Goal: Task Accomplishment & Management: Use online tool/utility

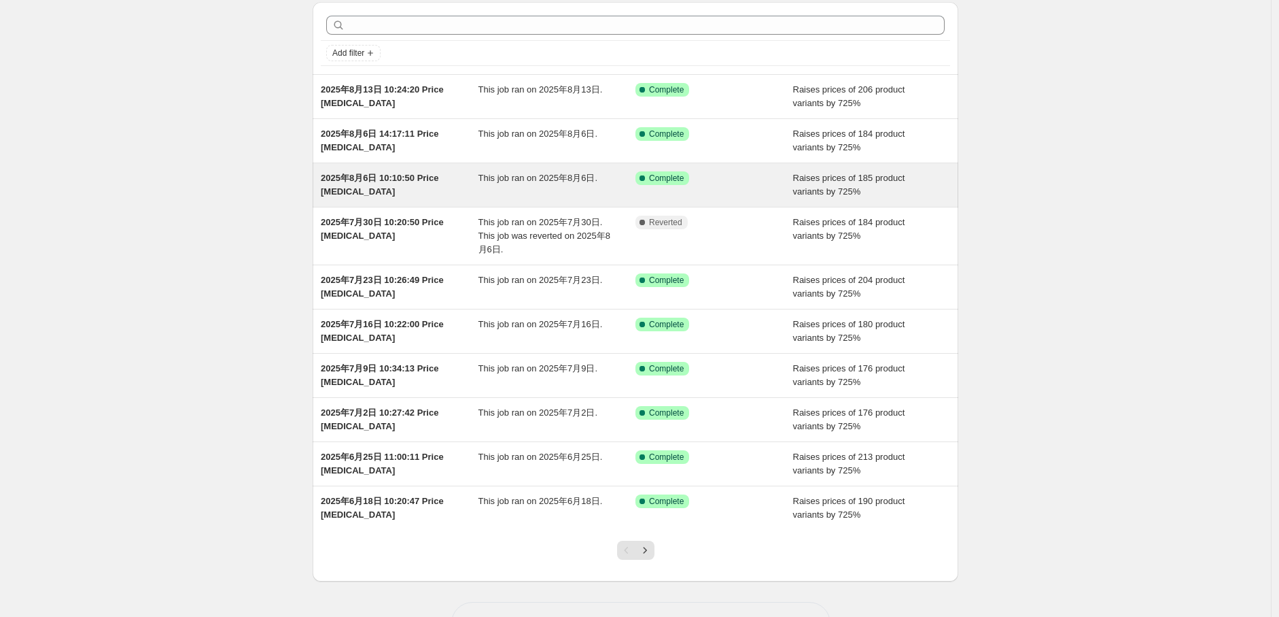
scroll to position [75, 0]
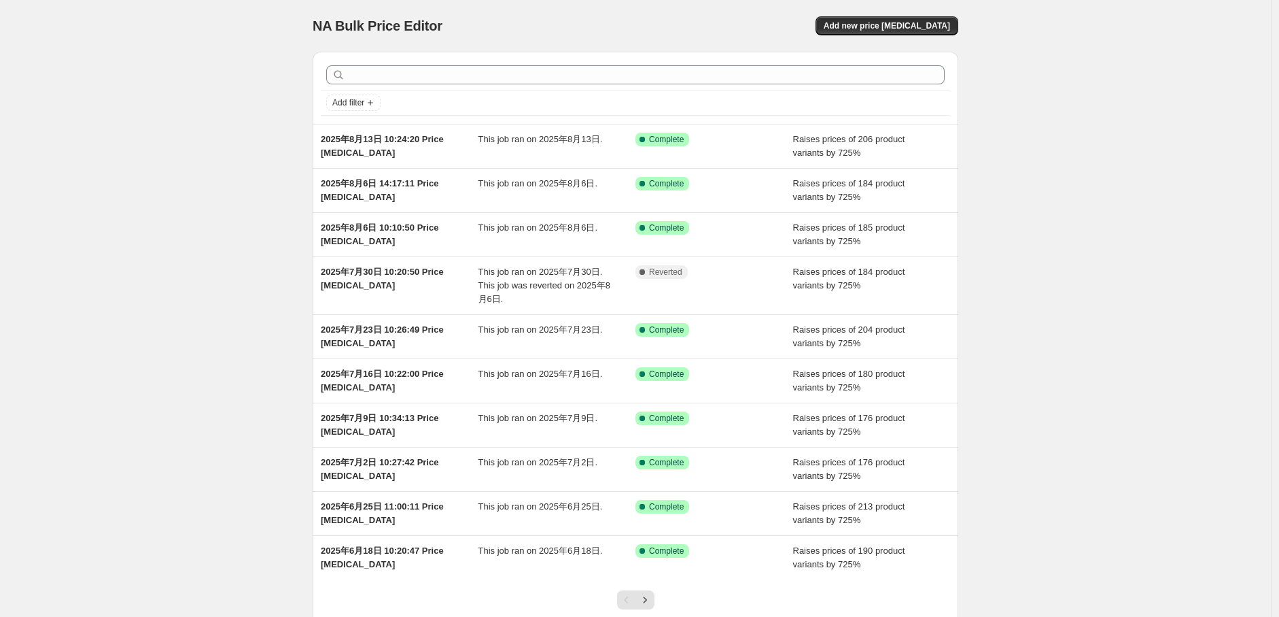
click at [1142, 46] on div "NA Bulk Price Editor. This page is ready NA Bulk Price Editor Add new price [ME…" at bounding box center [635, 357] width 1271 height 714
click at [894, 24] on span "Add new price [MEDICAL_DATA]" at bounding box center [887, 25] width 126 height 11
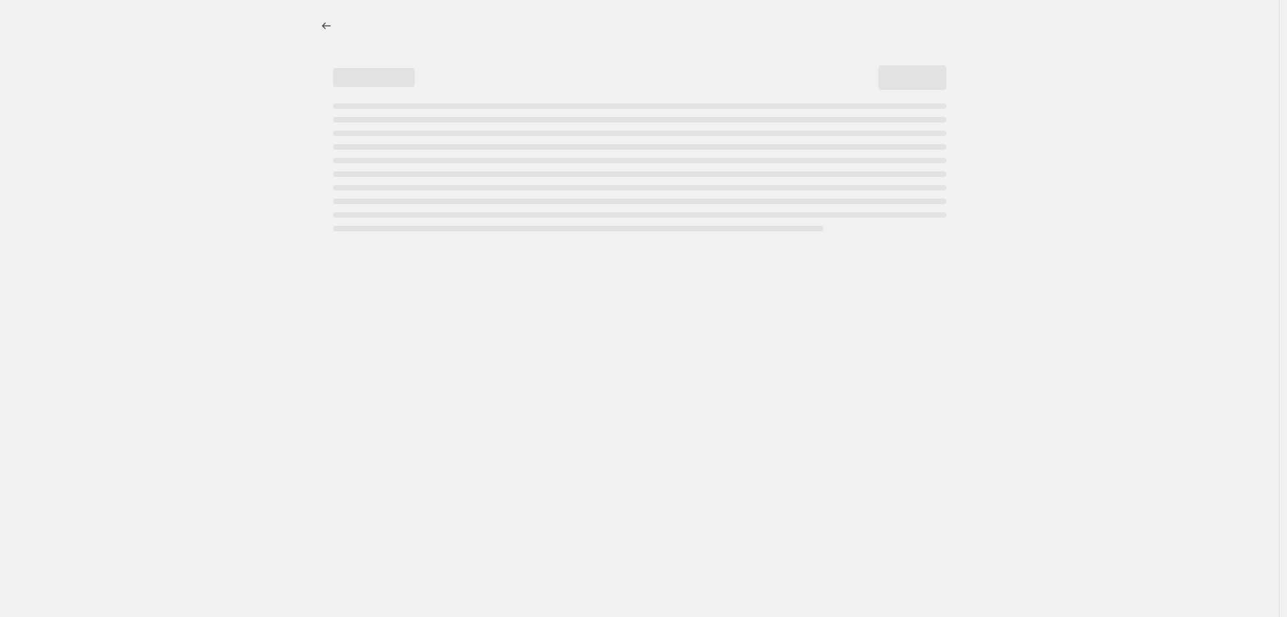
select select "percentage"
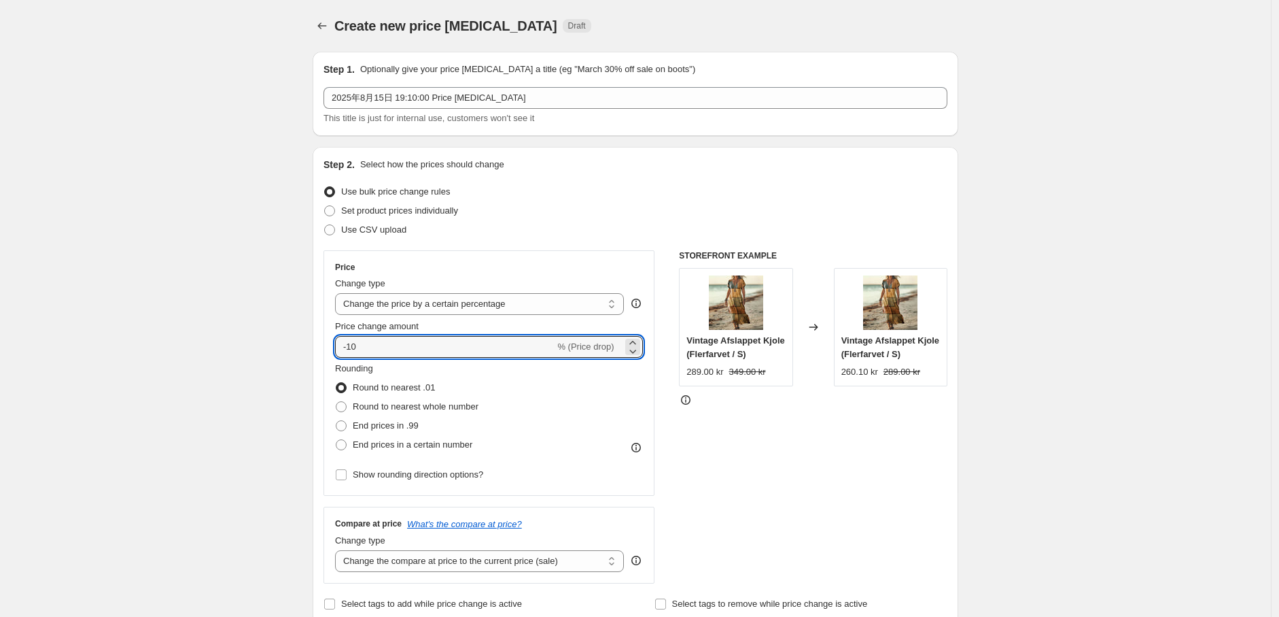
drag, startPoint x: 385, startPoint y: 348, endPoint x: 272, endPoint y: 343, distance: 113.7
type input "725"
click at [341, 441] on span at bounding box center [341, 444] width 11 height 11
click at [336, 440] on input "End prices in a certain number" at bounding box center [336, 439] width 1 height 1
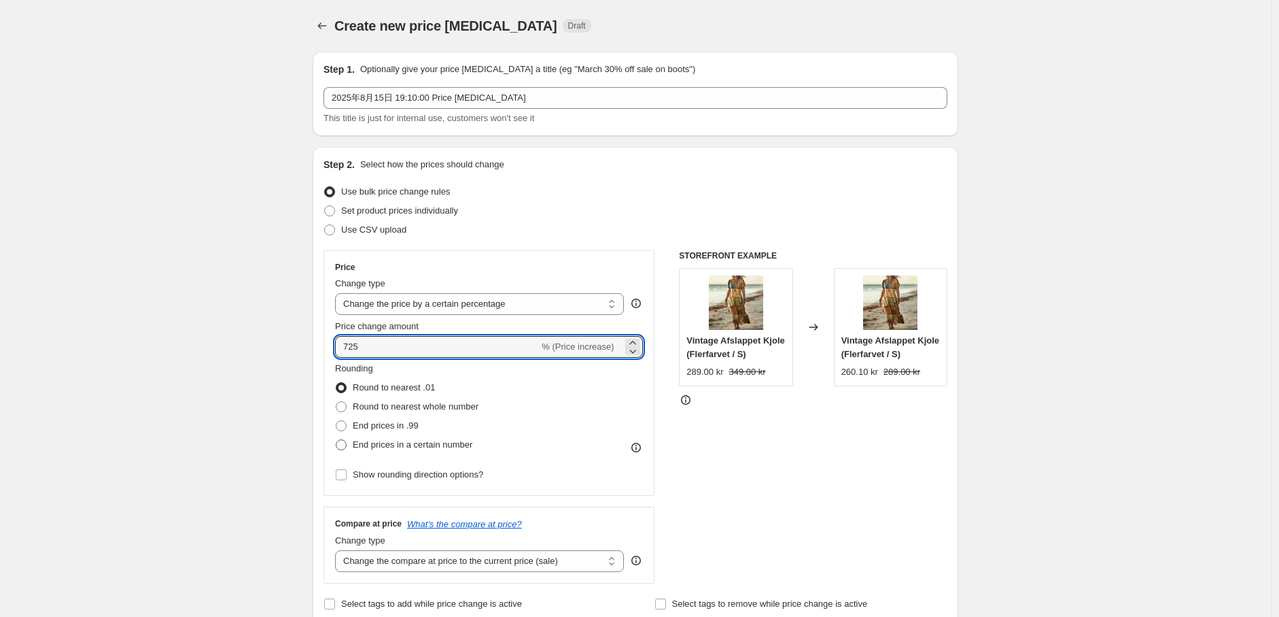
radio input "true"
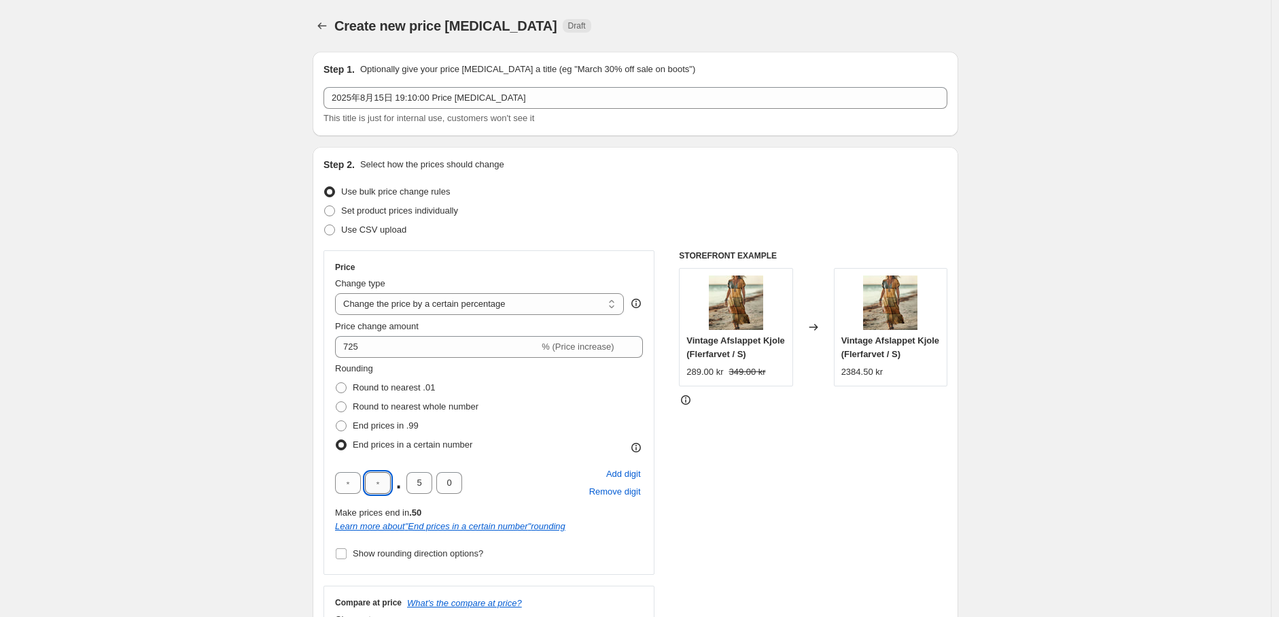
click at [384, 484] on input "text" at bounding box center [378, 483] width 26 height 22
type input "9"
drag, startPoint x: 425, startPoint y: 479, endPoint x: 415, endPoint y: 482, distance: 10.1
click at [415, 481] on input "5" at bounding box center [420, 483] width 26 height 22
type input "0"
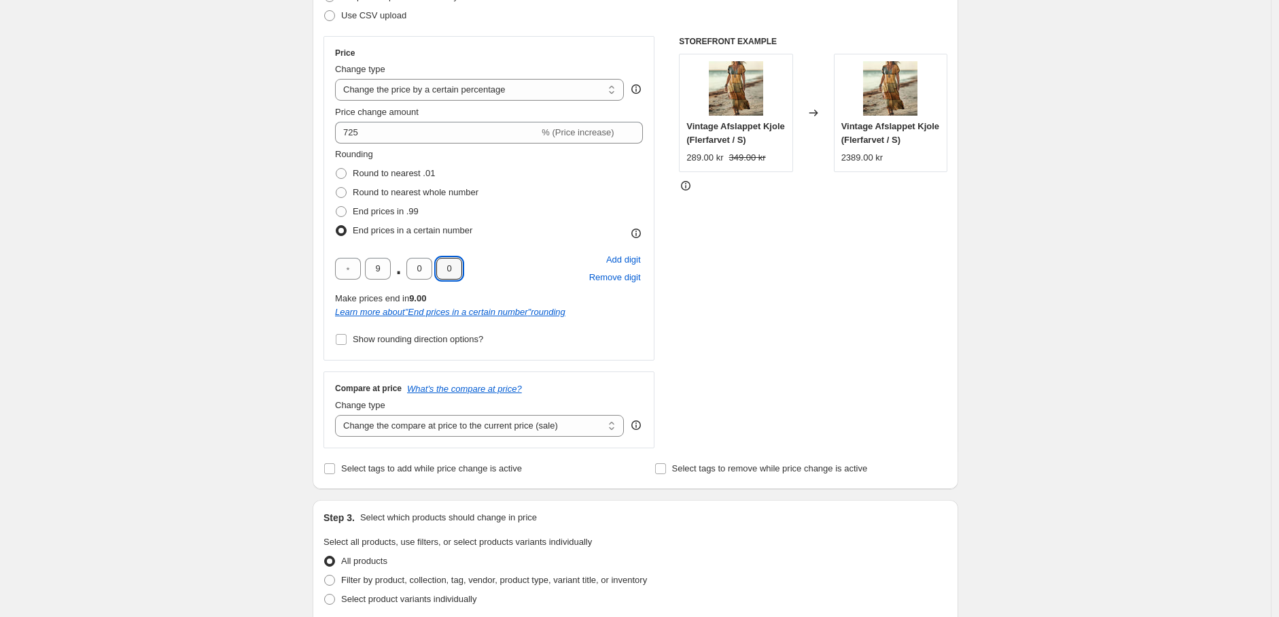
scroll to position [226, 0]
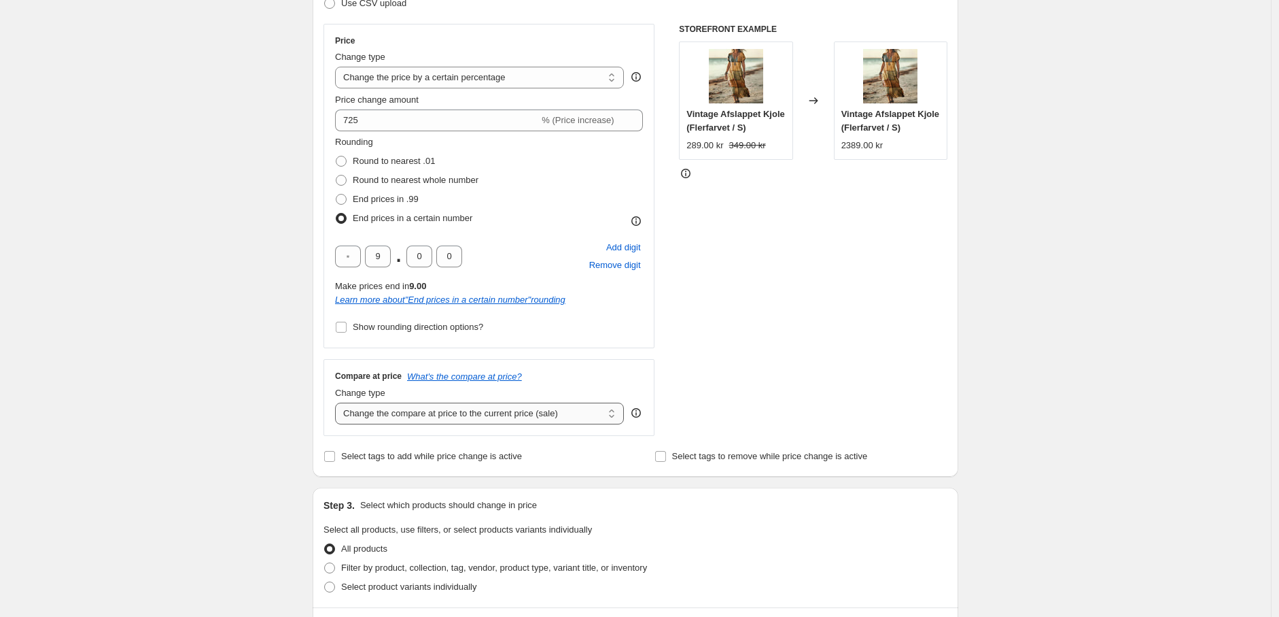
click at [429, 415] on select "Change the compare at price to the current price (sale) Change the compare at p…" at bounding box center [479, 413] width 289 height 22
select select "percentage"
click at [339, 402] on select "Change the compare at price to the current price (sale) Change the compare at p…" at bounding box center [479, 413] width 289 height 22
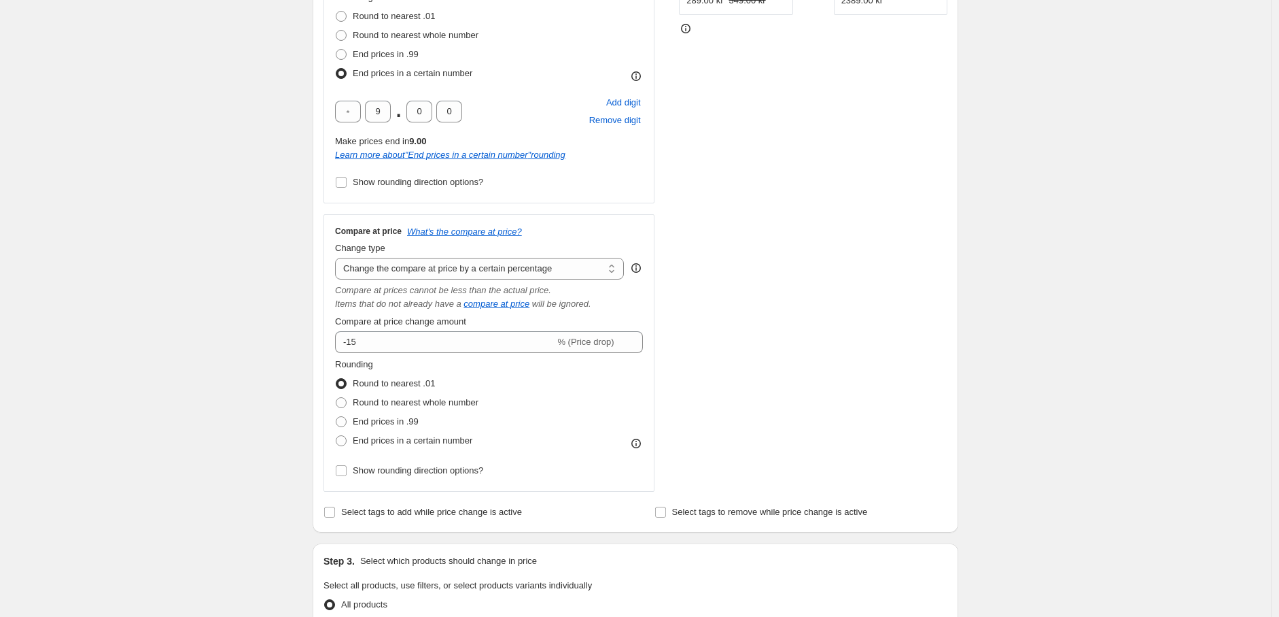
scroll to position [377, 0]
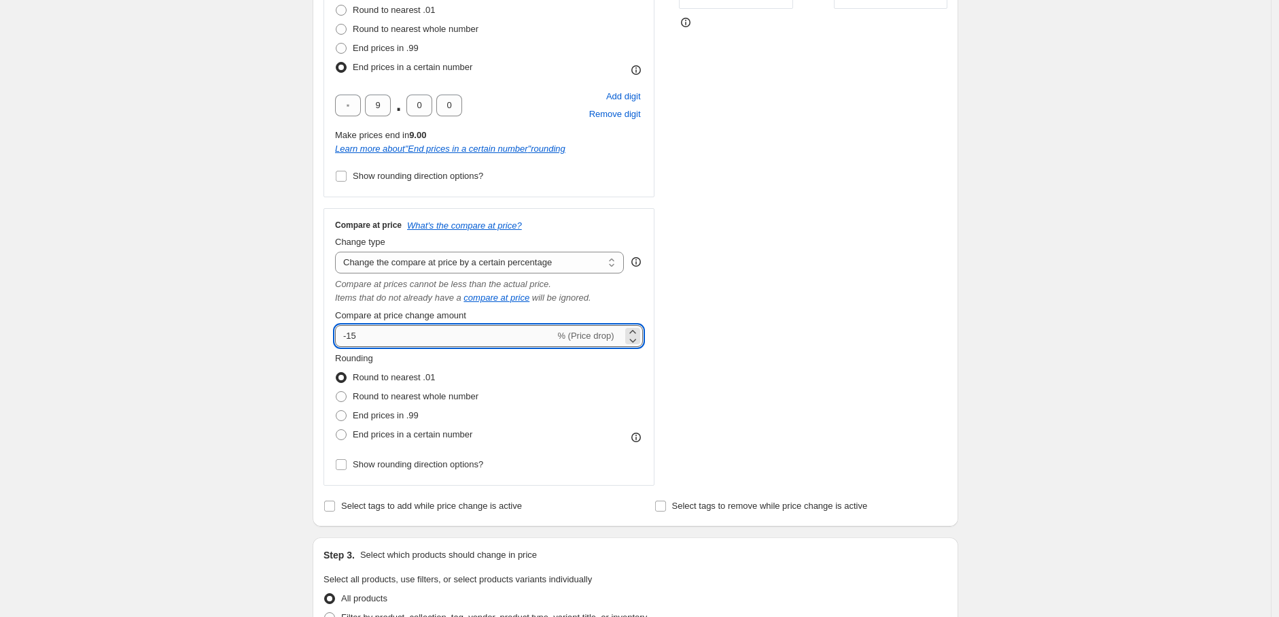
drag, startPoint x: 373, startPoint y: 341, endPoint x: 338, endPoint y: 334, distance: 35.3
click at [338, 334] on input "-15" at bounding box center [445, 336] width 220 height 22
type input "725"
click at [345, 438] on span at bounding box center [341, 434] width 11 height 11
click at [336, 430] on input "End prices in a certain number" at bounding box center [336, 429] width 1 height 1
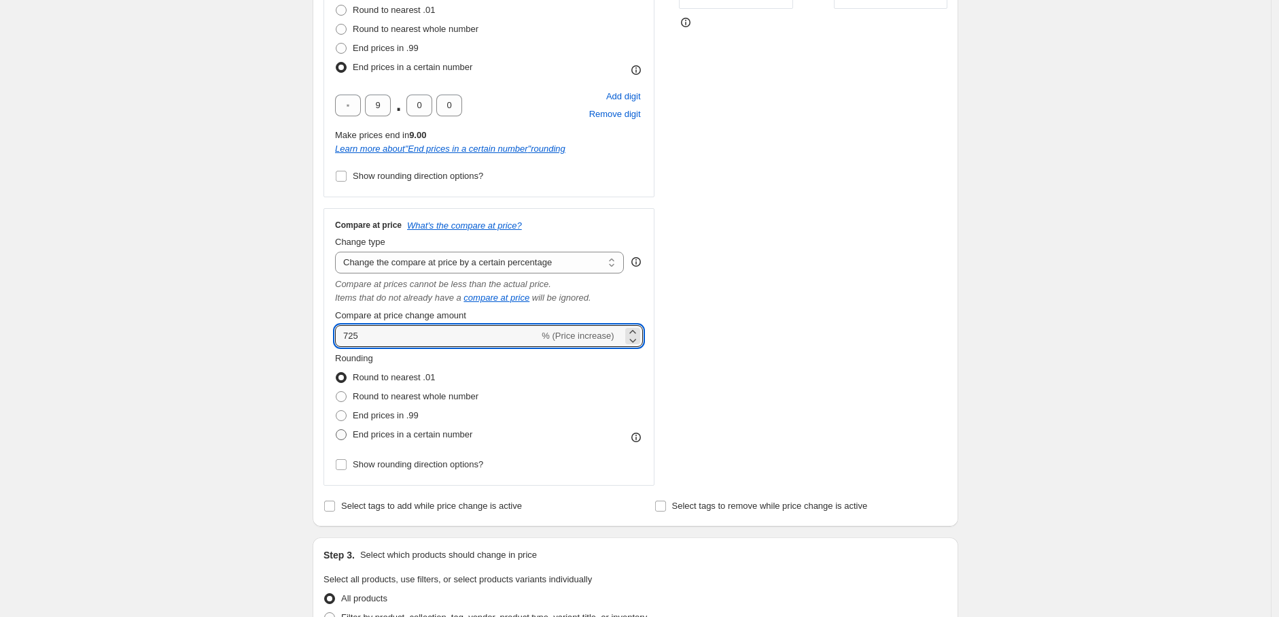
radio input "true"
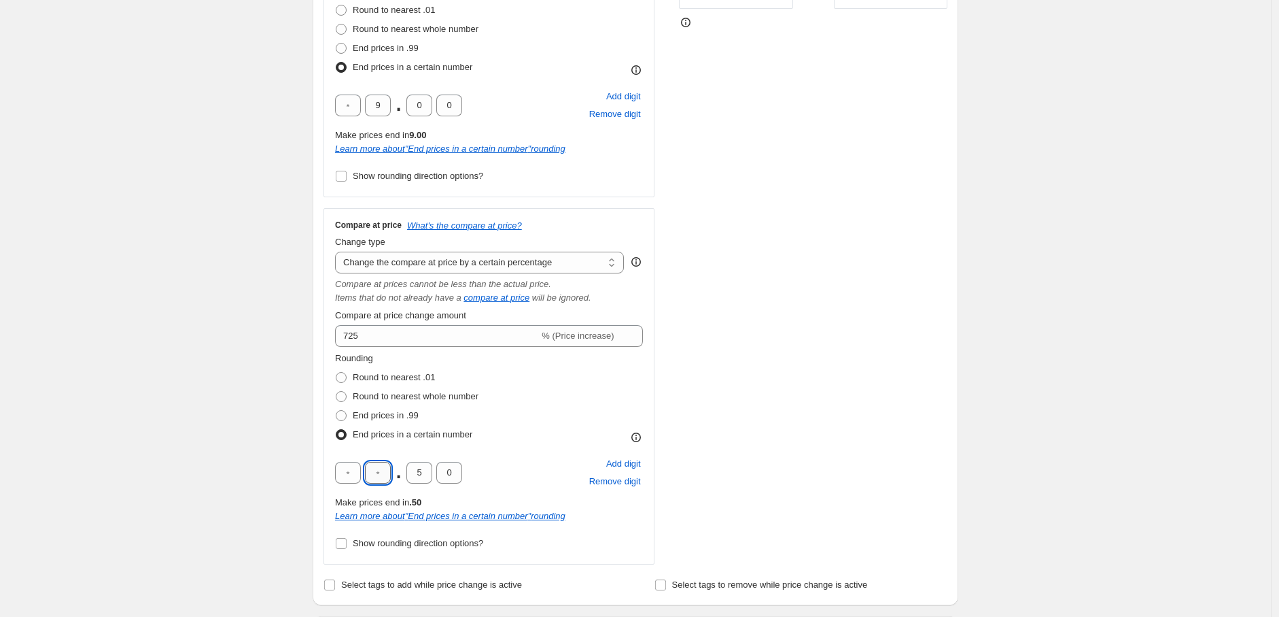
click at [383, 483] on input "text" at bounding box center [378, 473] width 26 height 22
type input "9"
drag, startPoint x: 429, startPoint y: 468, endPoint x: 421, endPoint y: 469, distance: 7.6
click at [421, 469] on input "5" at bounding box center [420, 473] width 26 height 22
type input "0"
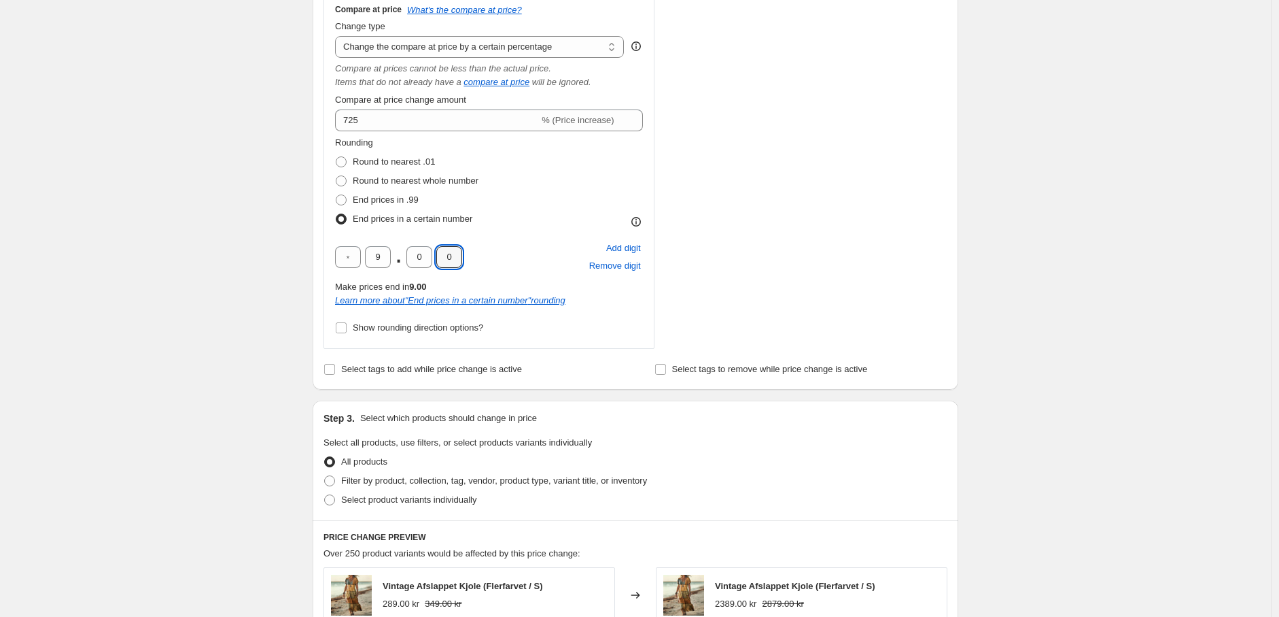
scroll to position [680, 0]
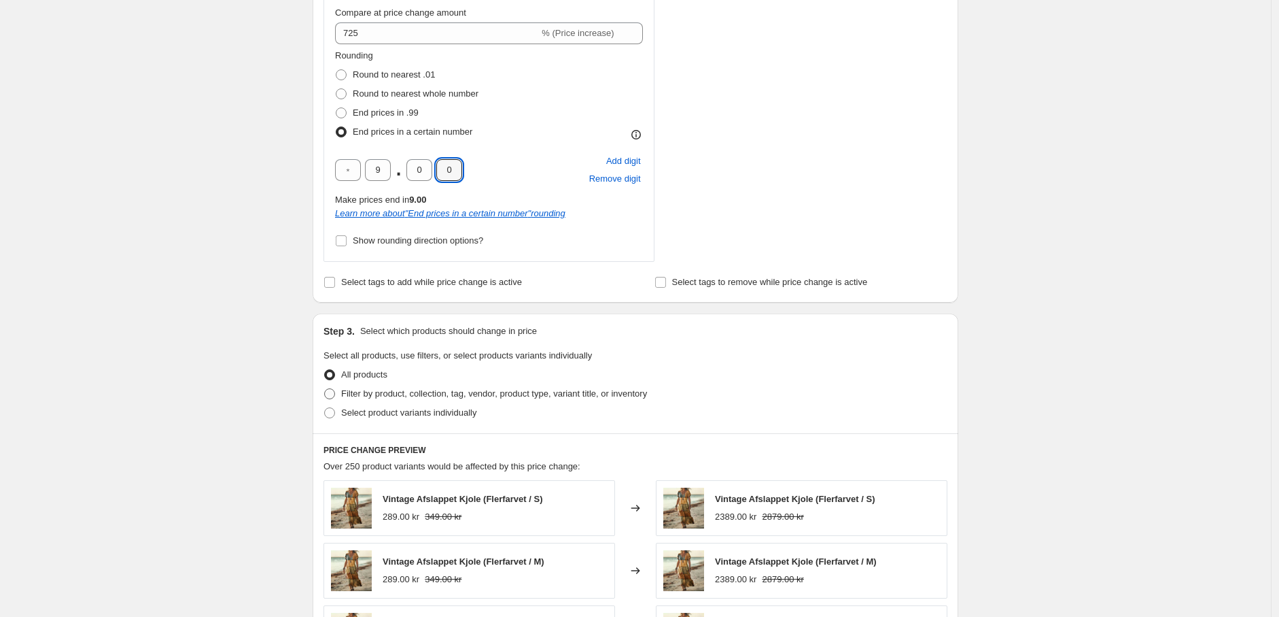
click at [333, 391] on span at bounding box center [329, 393] width 11 height 11
click at [325, 389] on input "Filter by product, collection, tag, vendor, product type, variant title, or inv…" at bounding box center [324, 388] width 1 height 1
radio input "true"
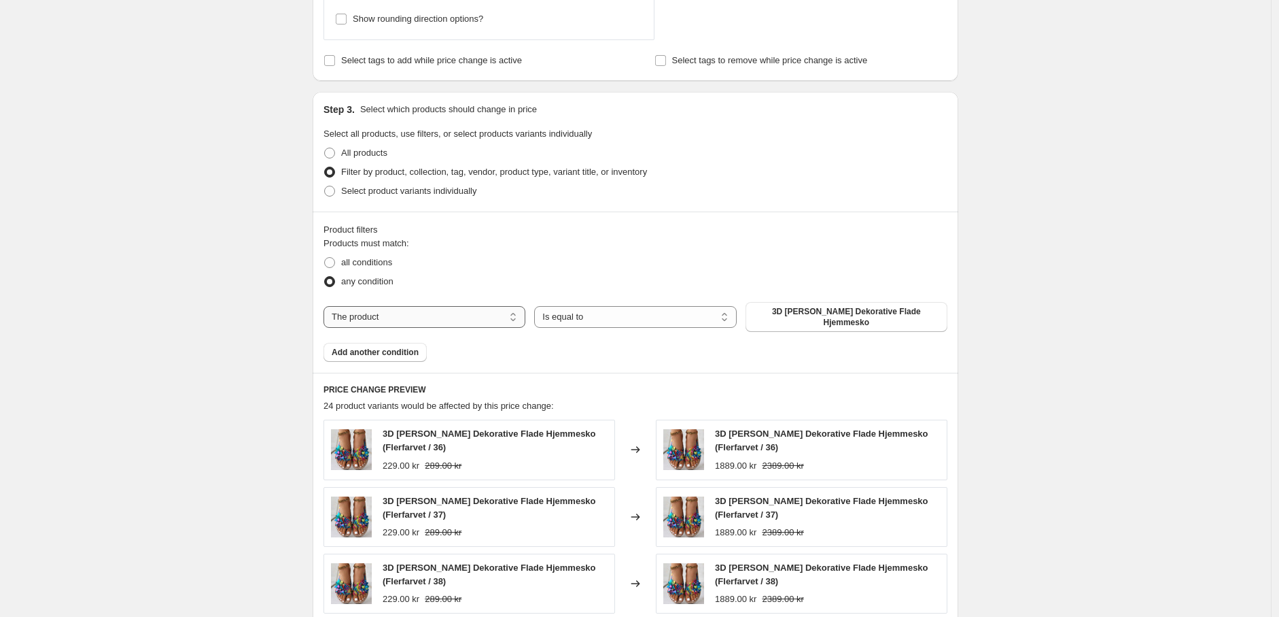
scroll to position [906, 0]
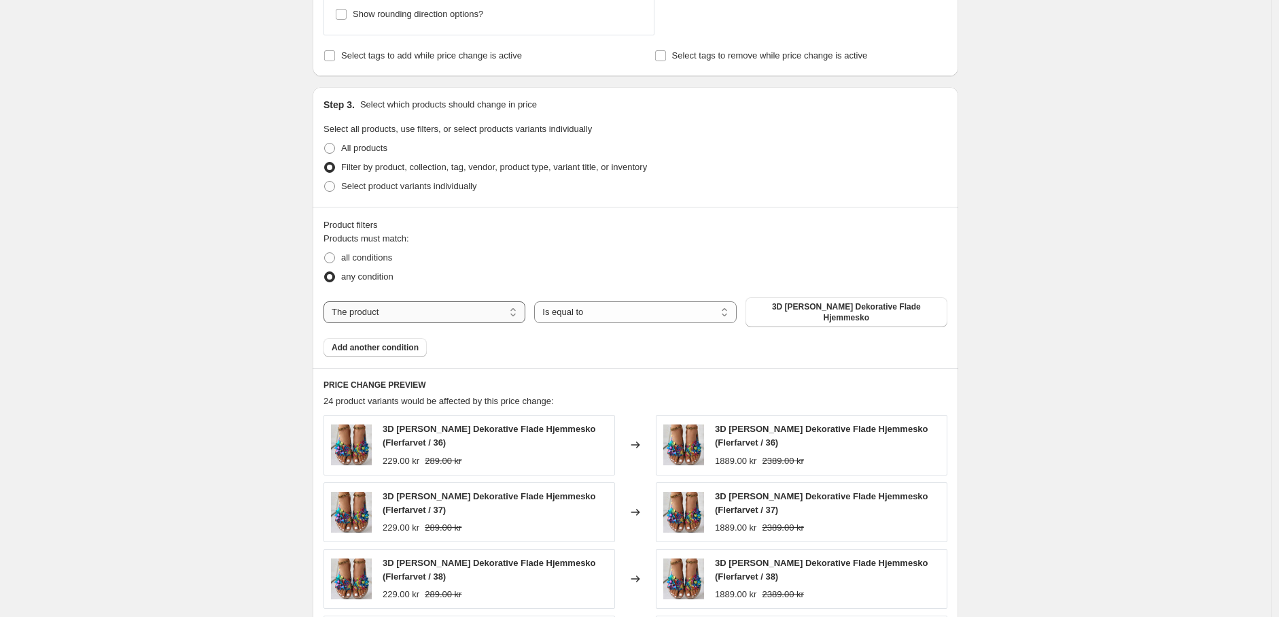
click at [460, 301] on select "The product The product's collection The product's tag The product's vendor The…" at bounding box center [425, 312] width 202 height 22
select select "tag"
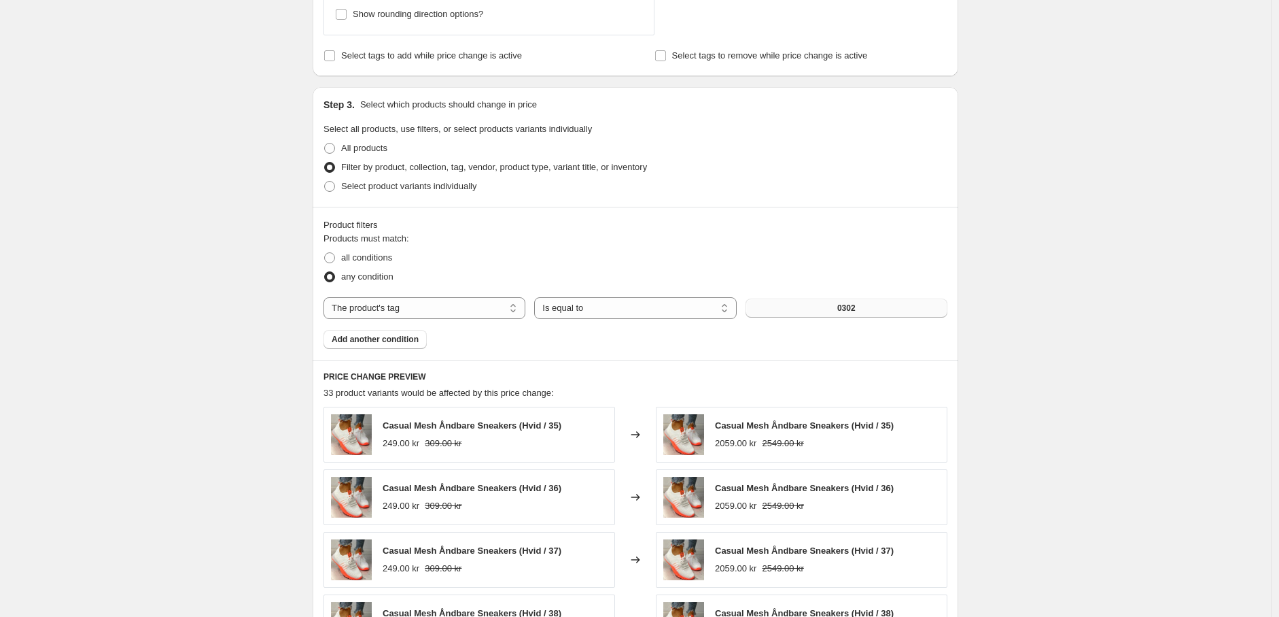
click at [878, 308] on button "0302" at bounding box center [847, 307] width 202 height 19
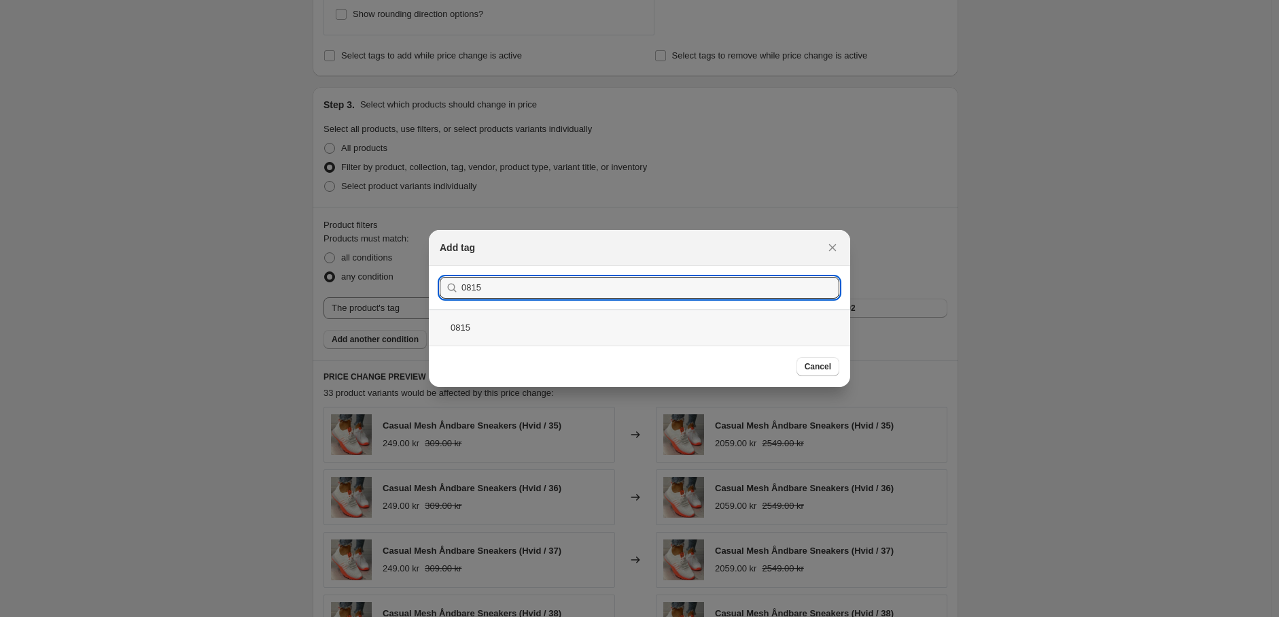
type input "0815"
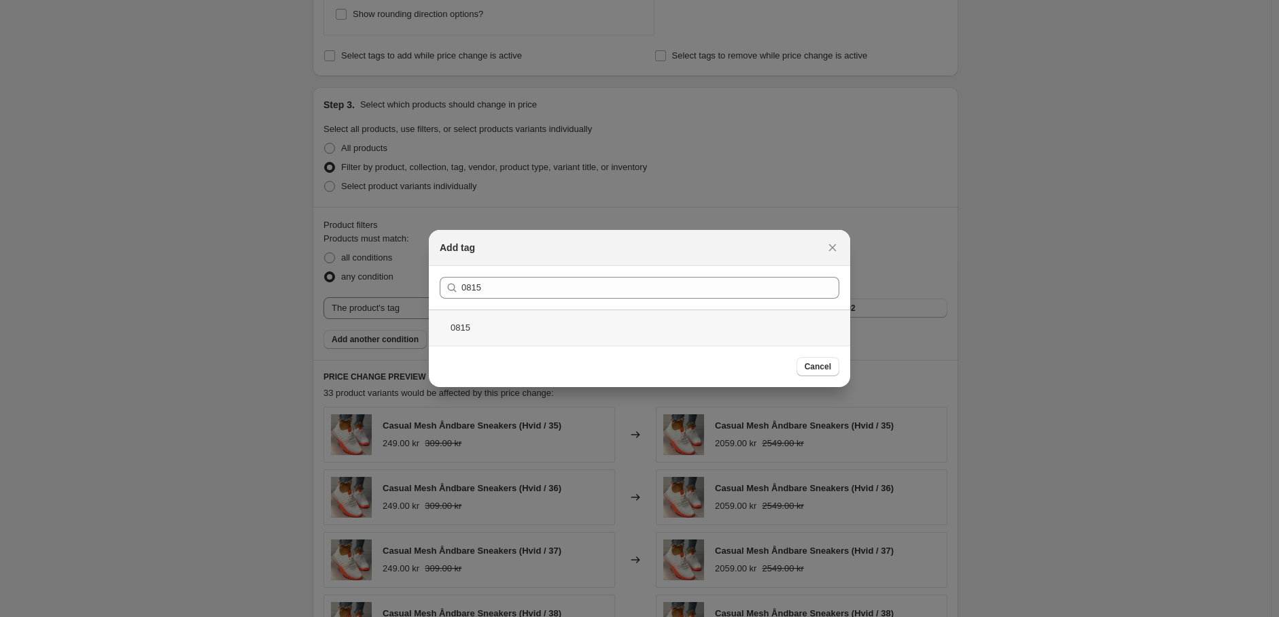
click at [588, 327] on div "0815" at bounding box center [639, 327] width 421 height 36
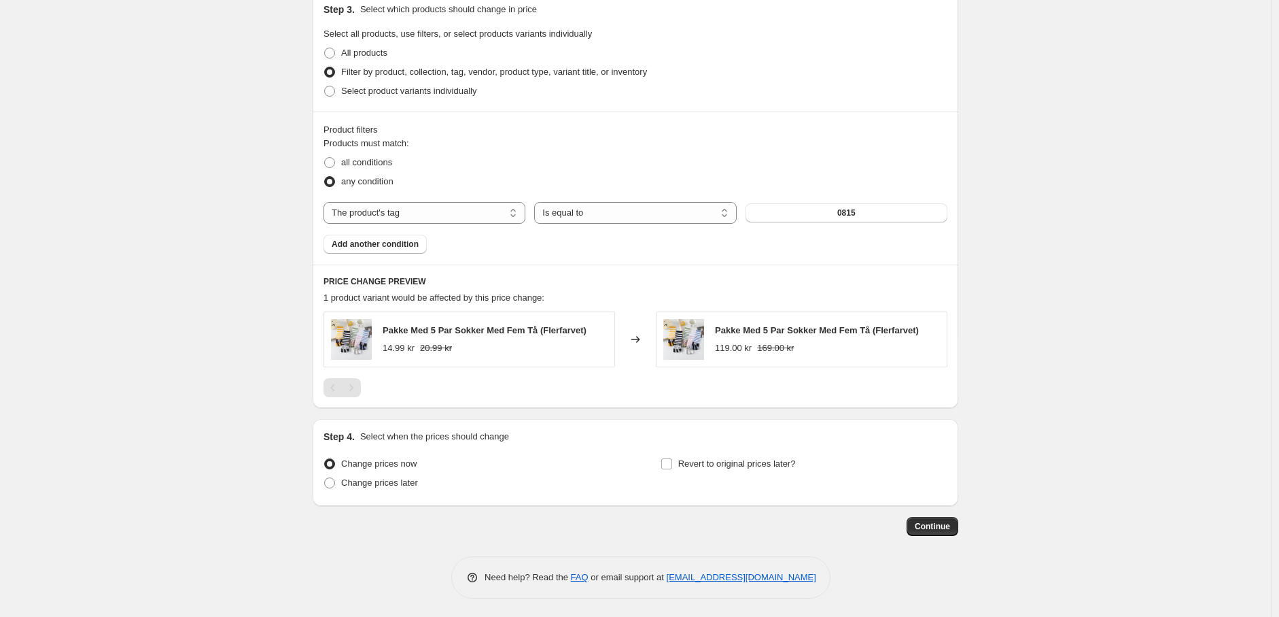
scroll to position [1004, 0]
click at [933, 526] on span "Continue" at bounding box center [932, 524] width 35 height 11
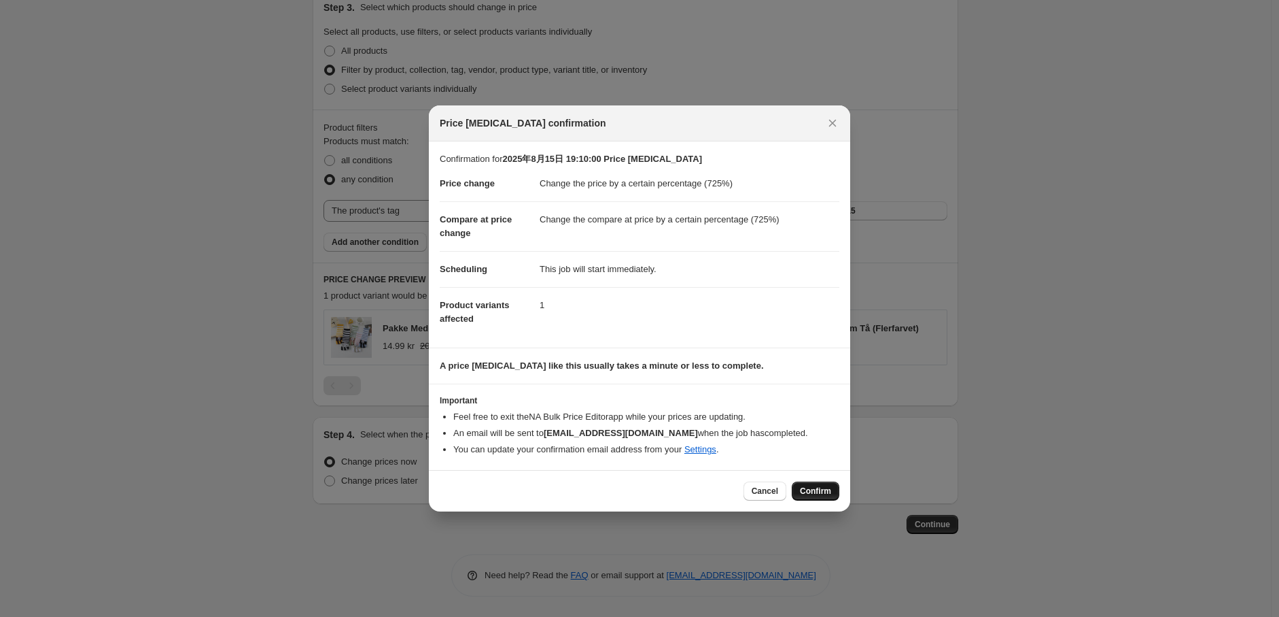
click at [829, 489] on span "Confirm" at bounding box center [815, 490] width 31 height 11
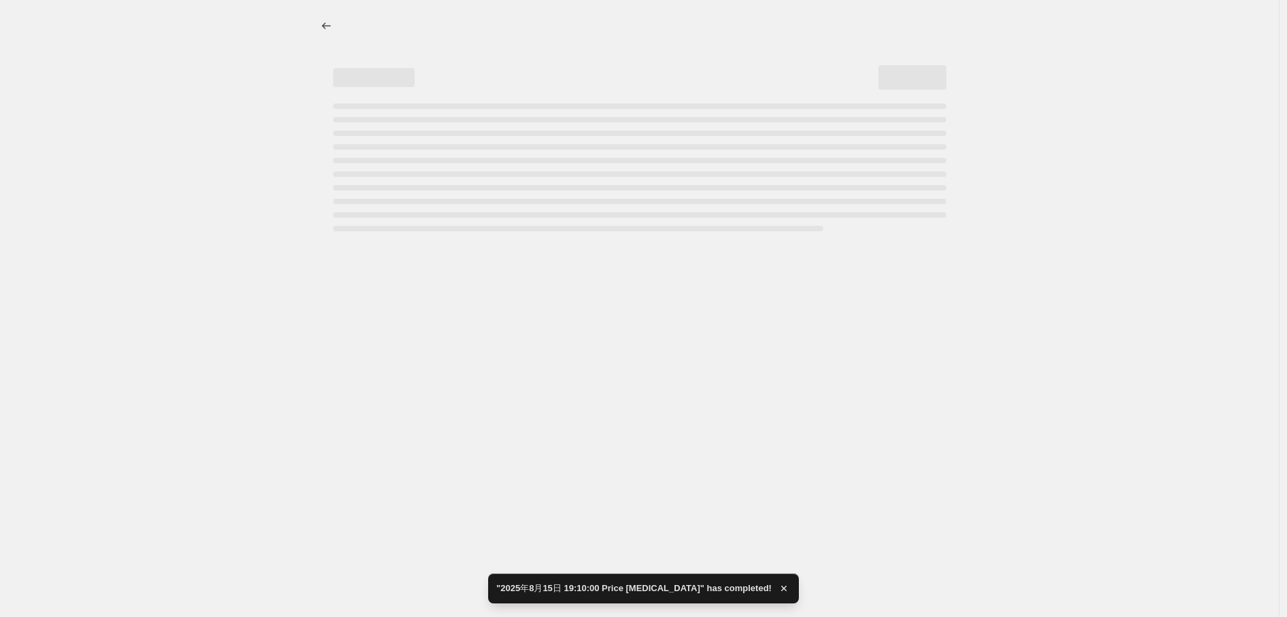
select select "percentage"
select select "tag"
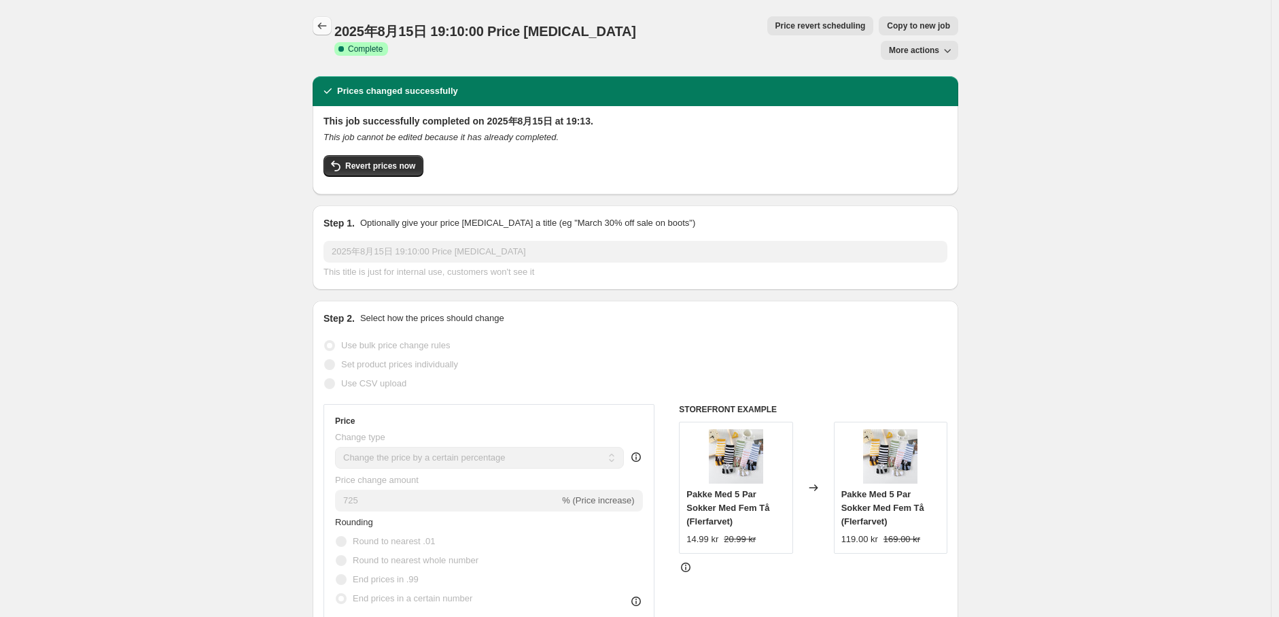
click at [323, 24] on icon "Price change jobs" at bounding box center [322, 26] width 14 height 14
